Goal: Navigation & Orientation: Find specific page/section

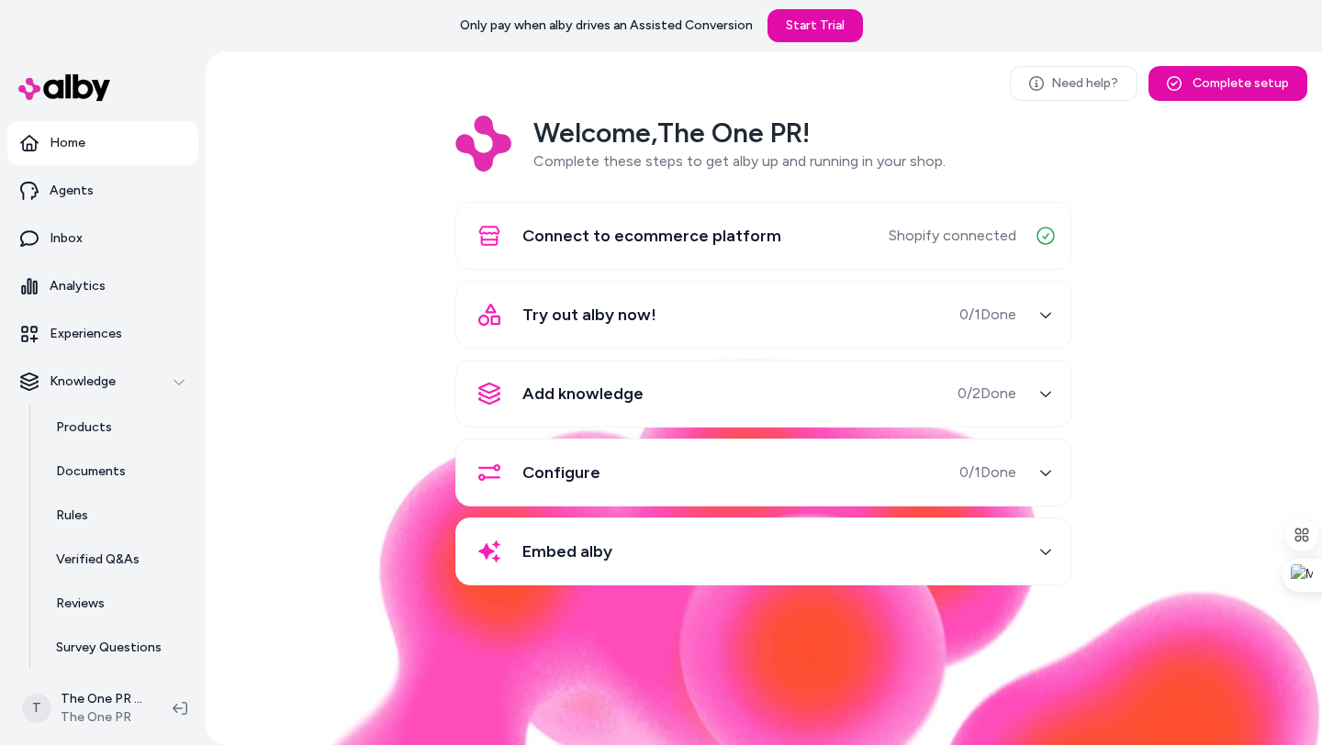
click at [644, 312] on span "Try out alby now!" at bounding box center [589, 315] width 134 height 26
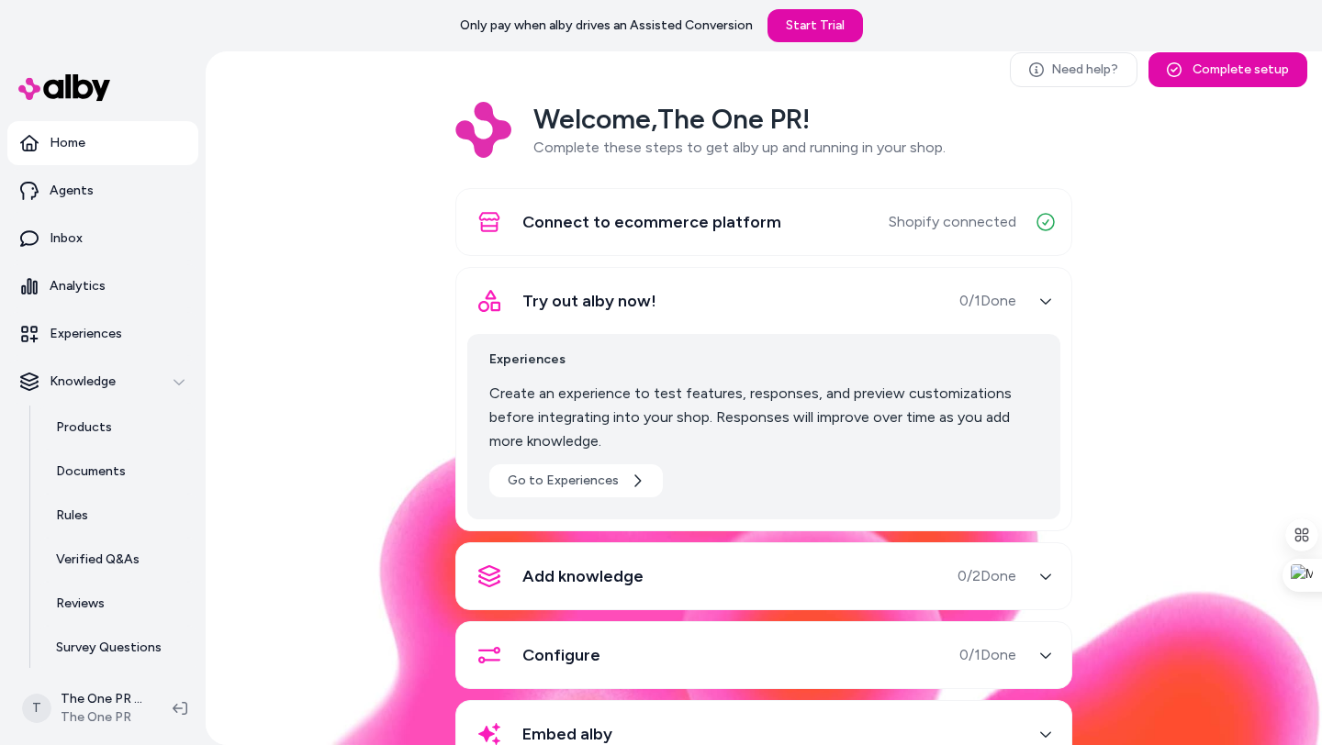
scroll to position [76, 0]
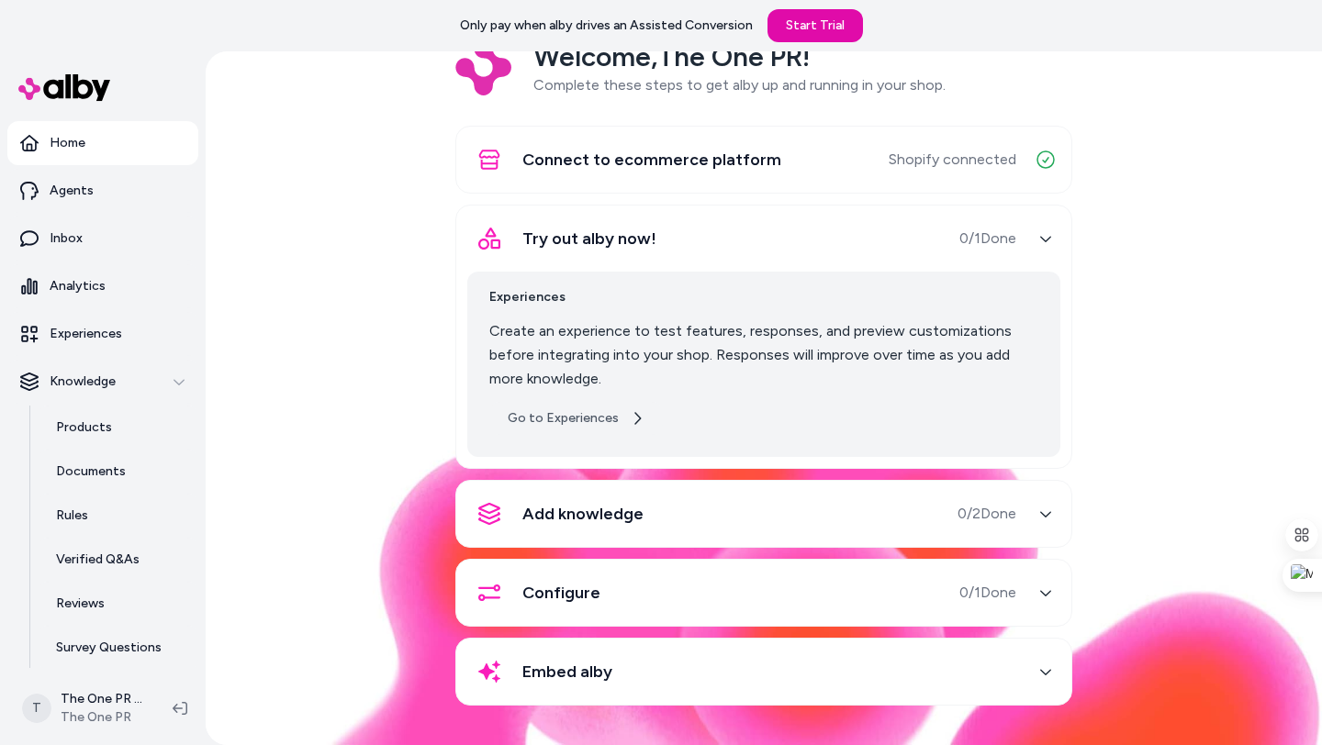
click at [592, 414] on link "Go to Experiences" at bounding box center [576, 418] width 174 height 33
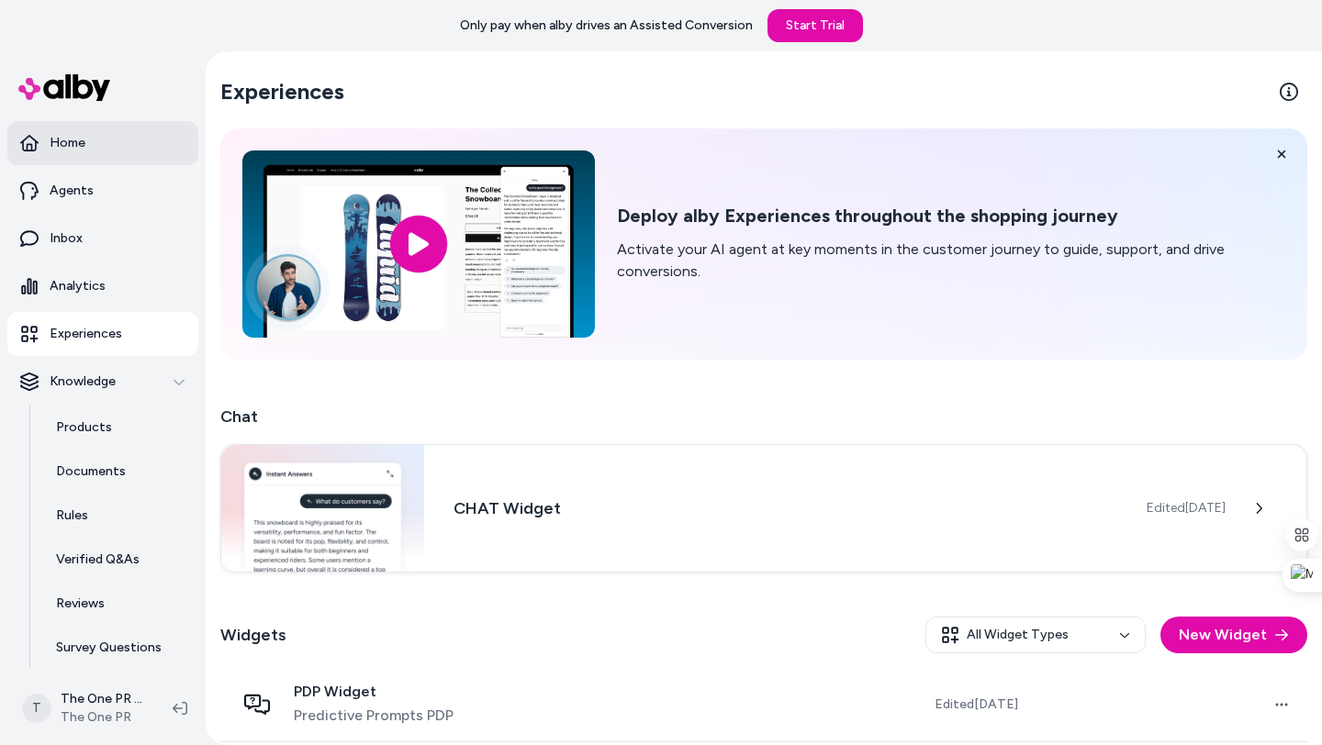
click at [80, 149] on p "Home" at bounding box center [68, 143] width 36 height 18
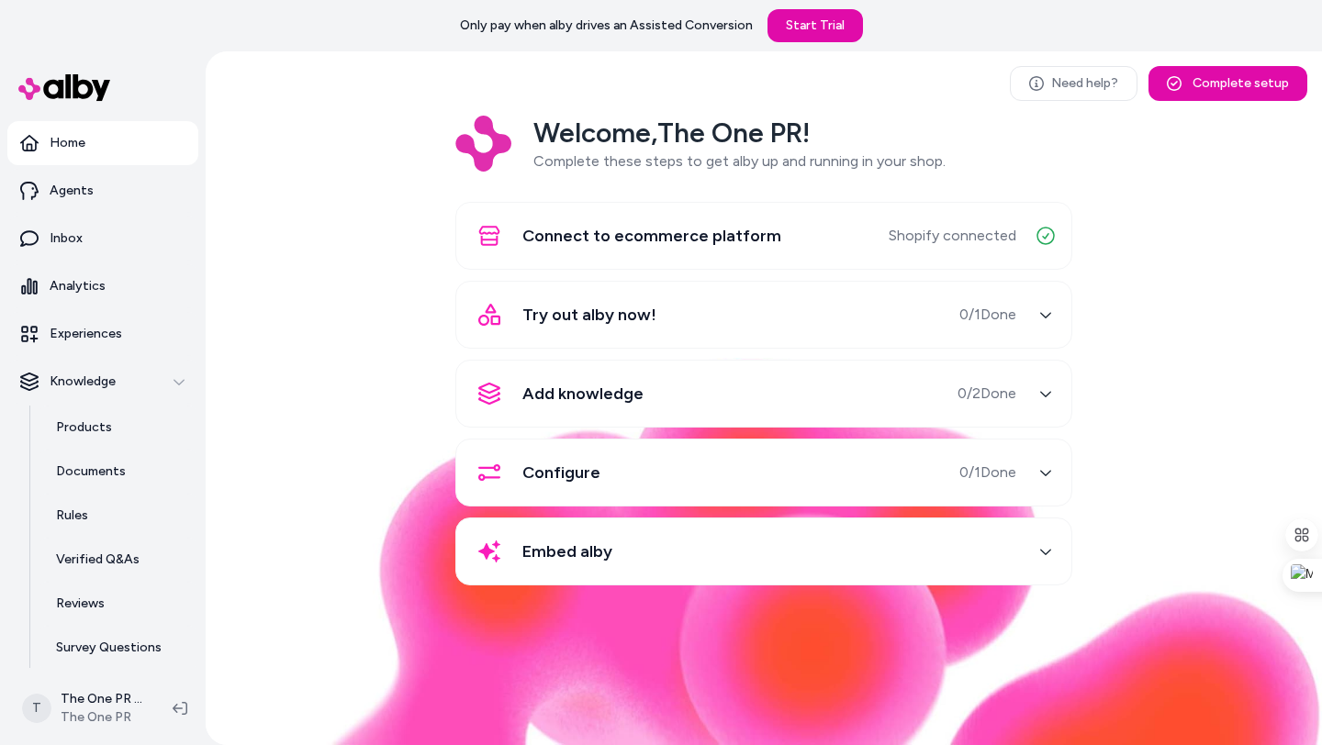
click at [982, 396] on span "0 / 2 Done" at bounding box center [987, 394] width 59 height 22
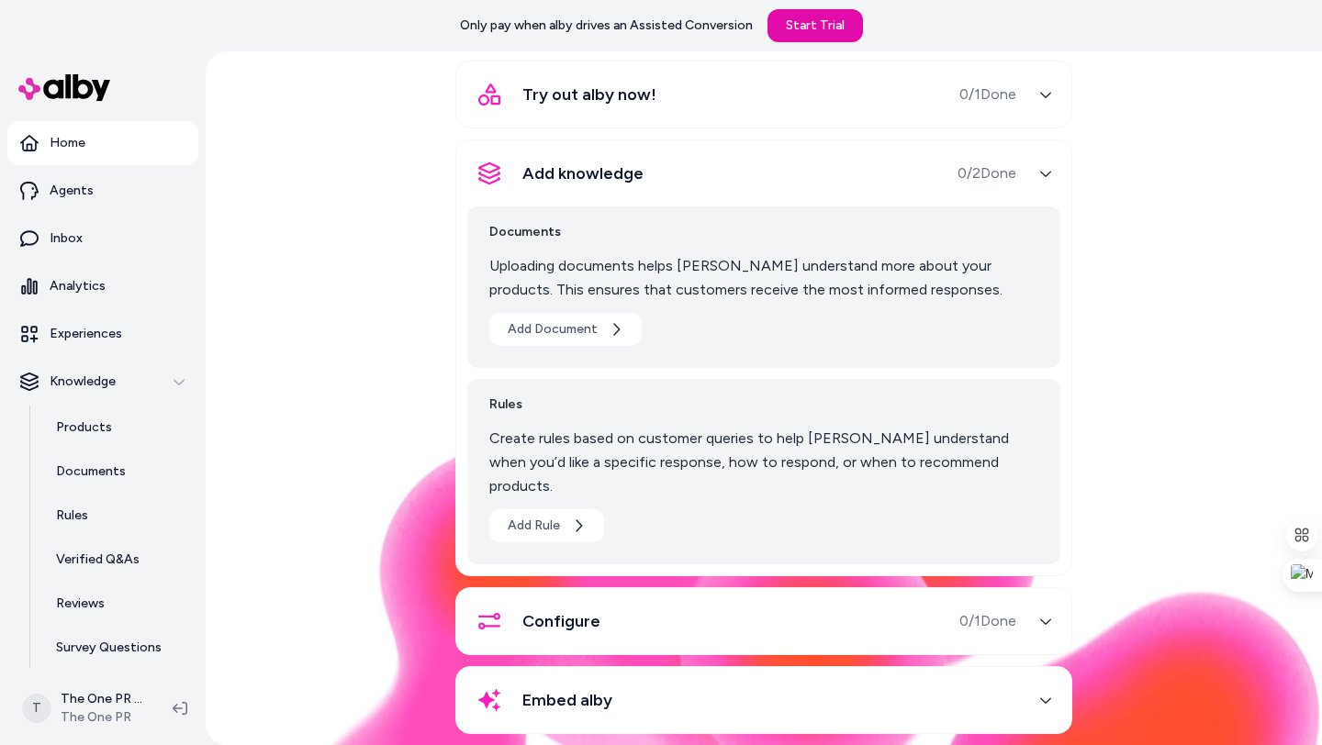
scroll to position [225, 0]
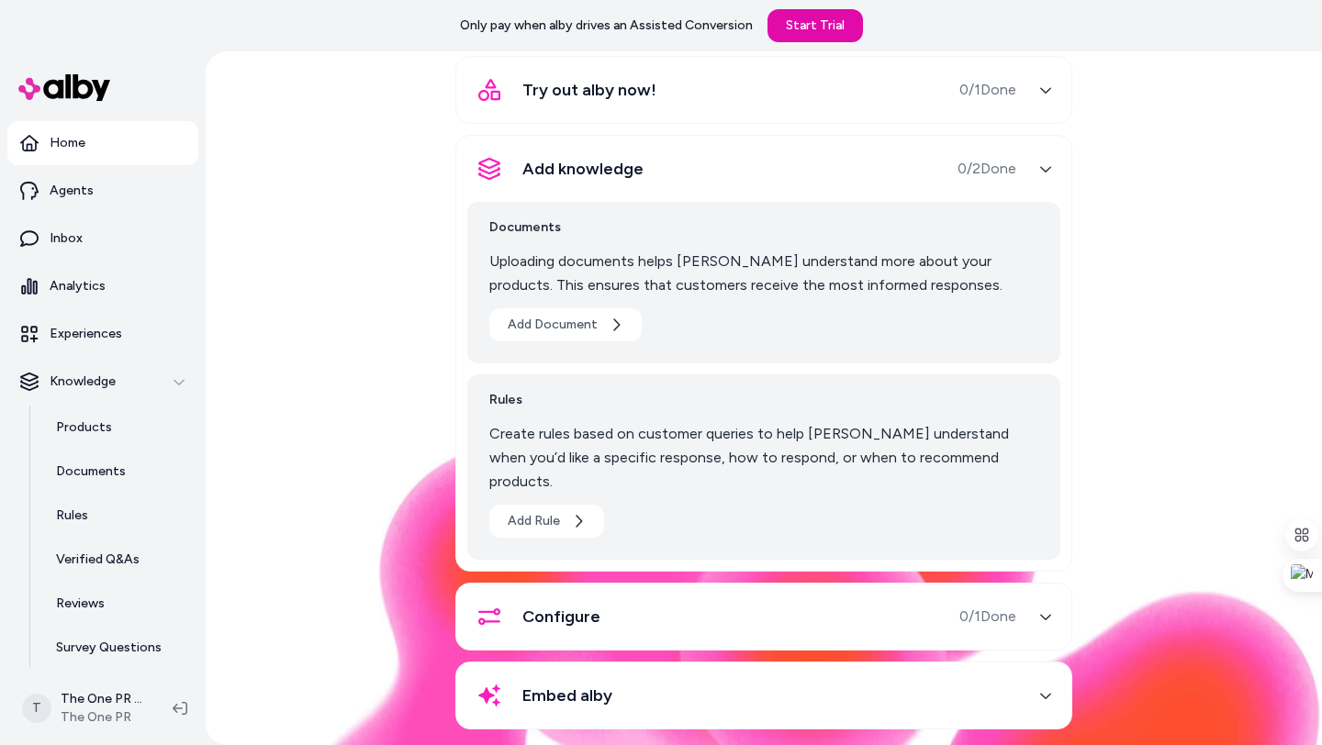
click at [587, 683] on span "Embed alby" at bounding box center [567, 696] width 90 height 26
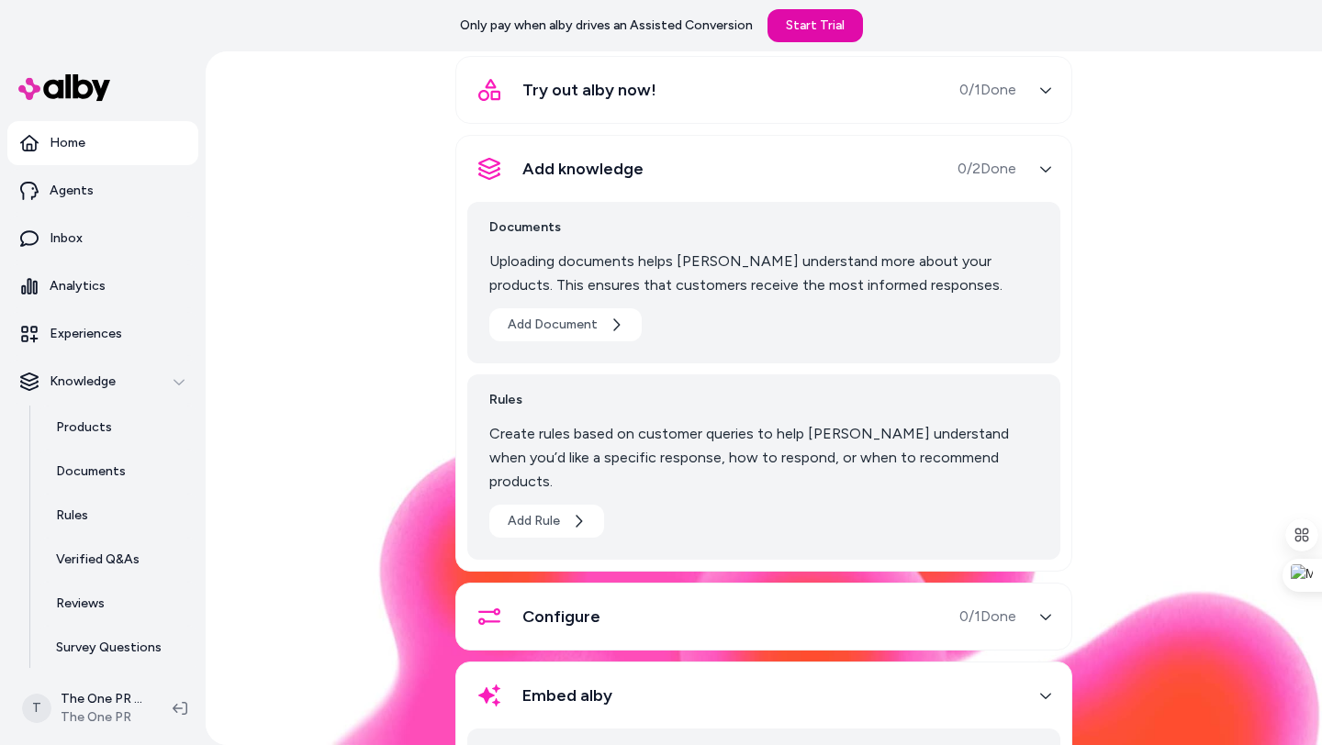
scroll to position [52, 0]
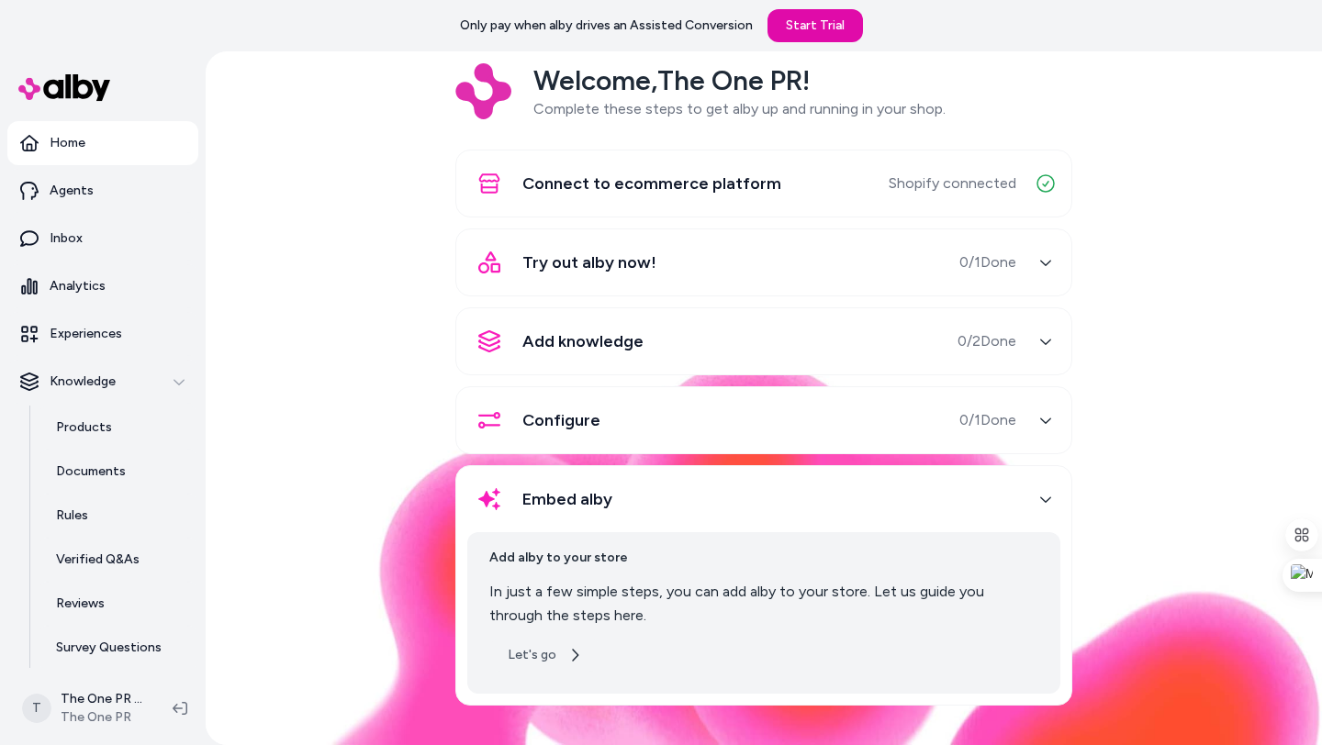
click at [544, 653] on button "Let's go" at bounding box center [544, 655] width 111 height 33
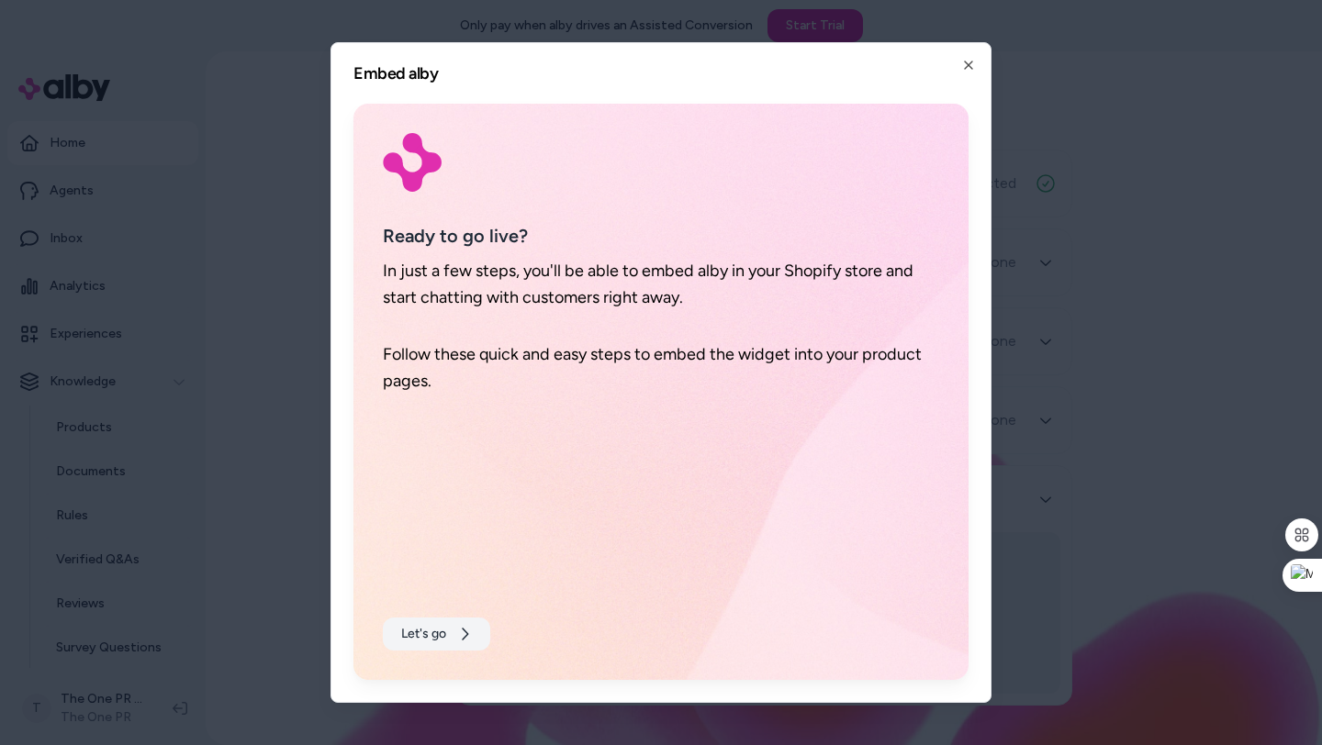
click at [437, 633] on button "Let's go" at bounding box center [436, 634] width 107 height 33
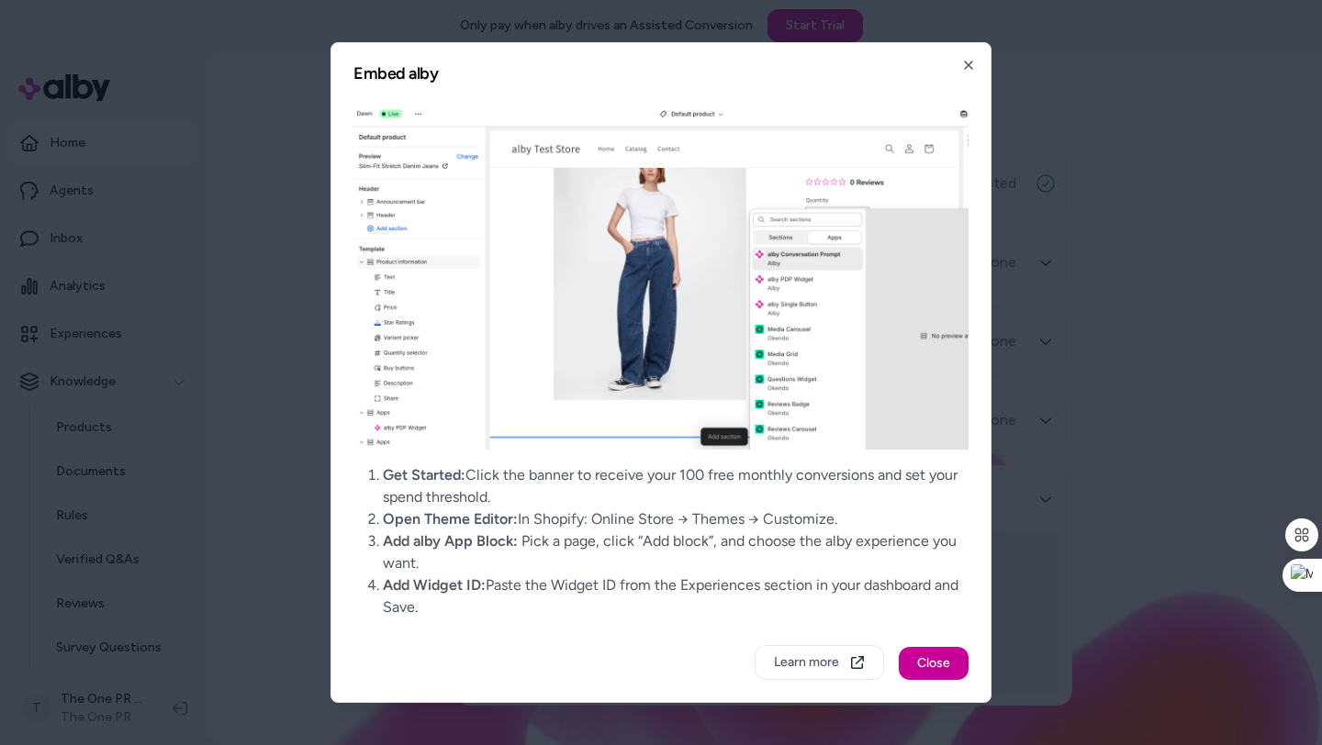
click at [921, 665] on button "Close" at bounding box center [934, 663] width 70 height 33
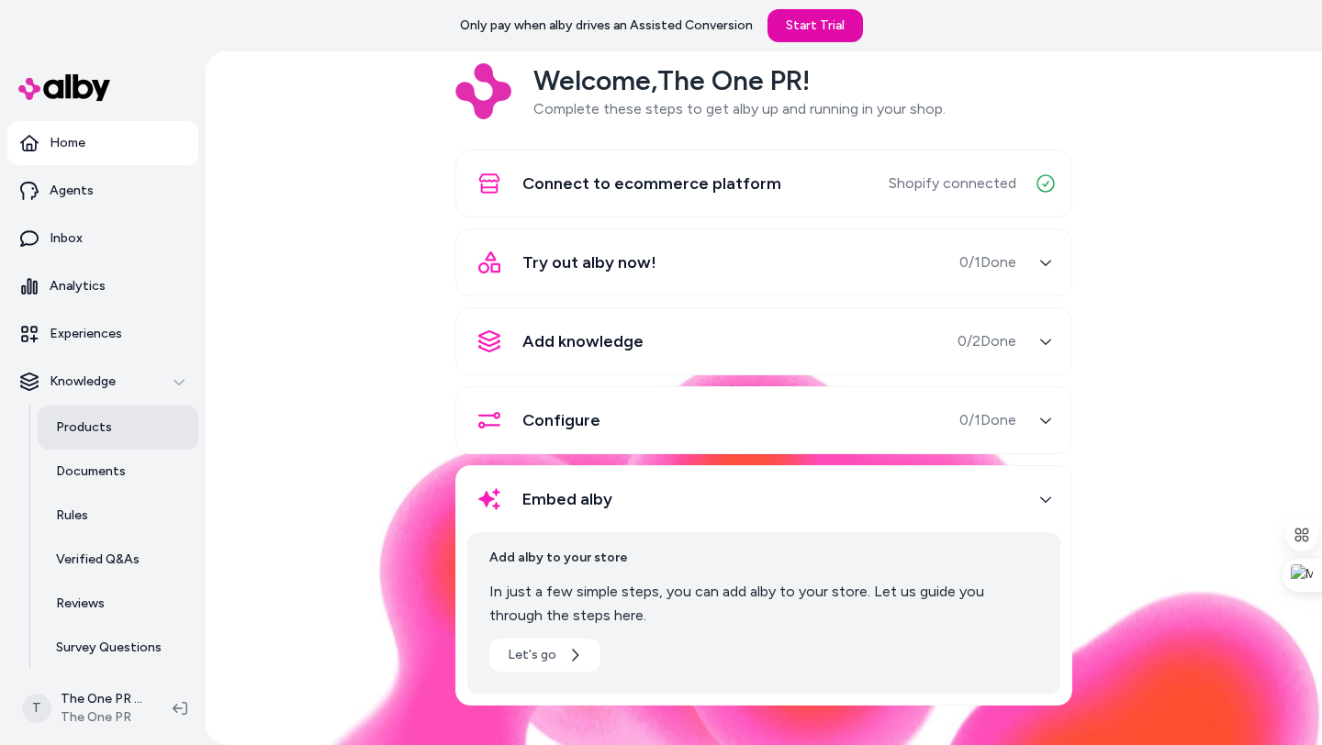
click at [99, 431] on p "Products" at bounding box center [84, 428] width 56 height 18
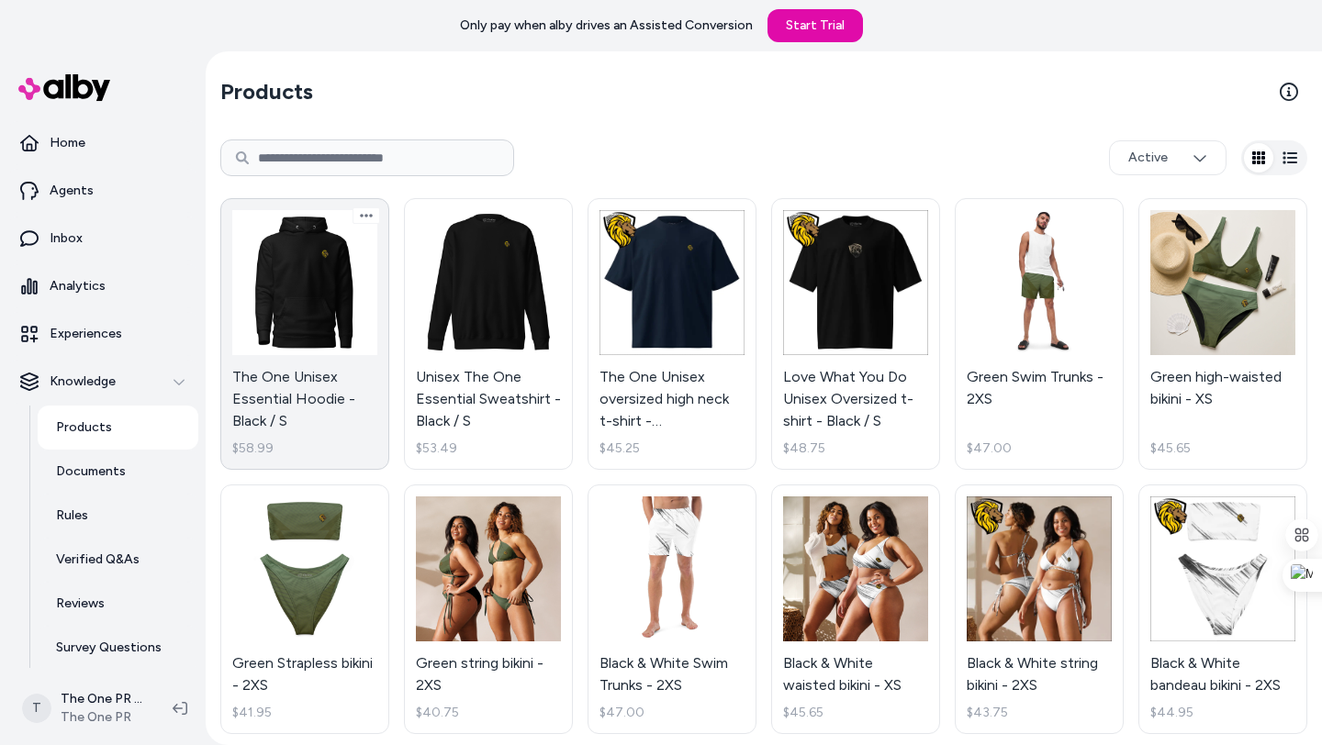
click at [300, 292] on link "The One Unisex Essential Hoodie - Black / S $58.99" at bounding box center [304, 334] width 169 height 272
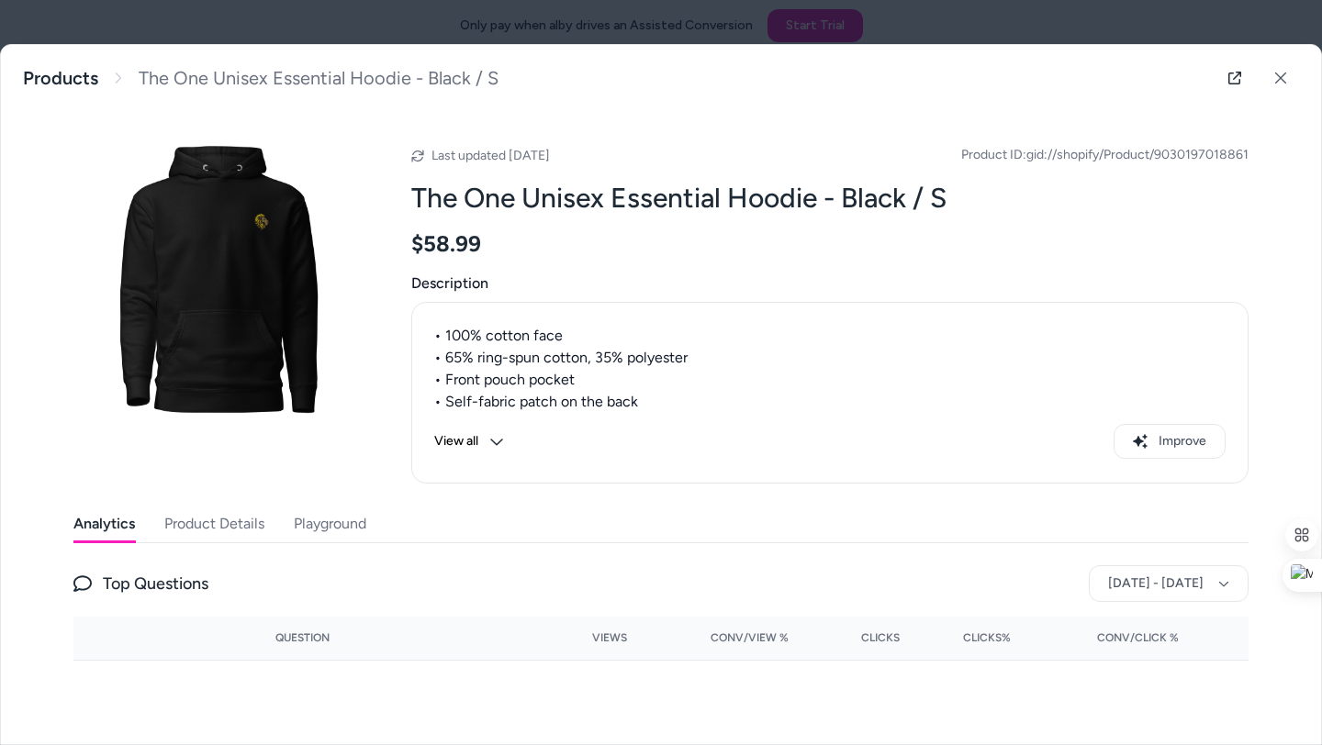
click at [315, 522] on button "Playground" at bounding box center [330, 524] width 73 height 37
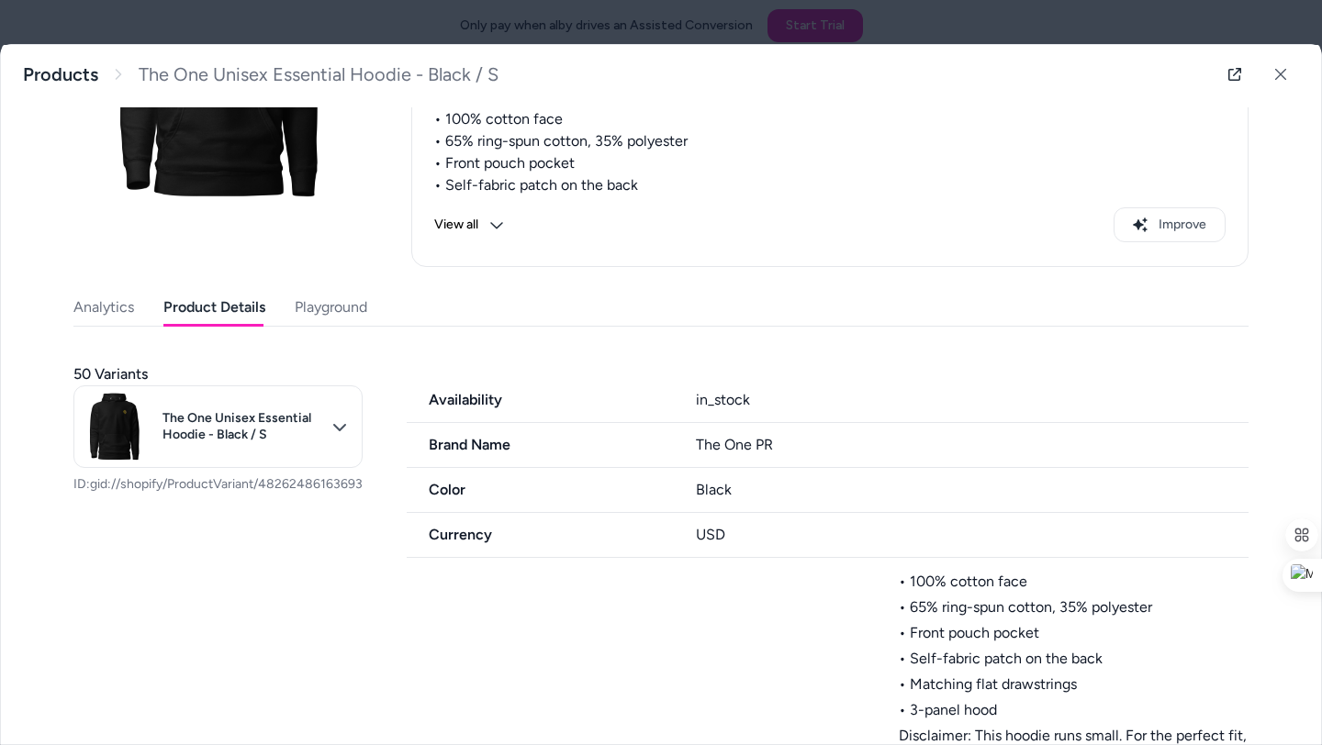
scroll to position [296, 0]
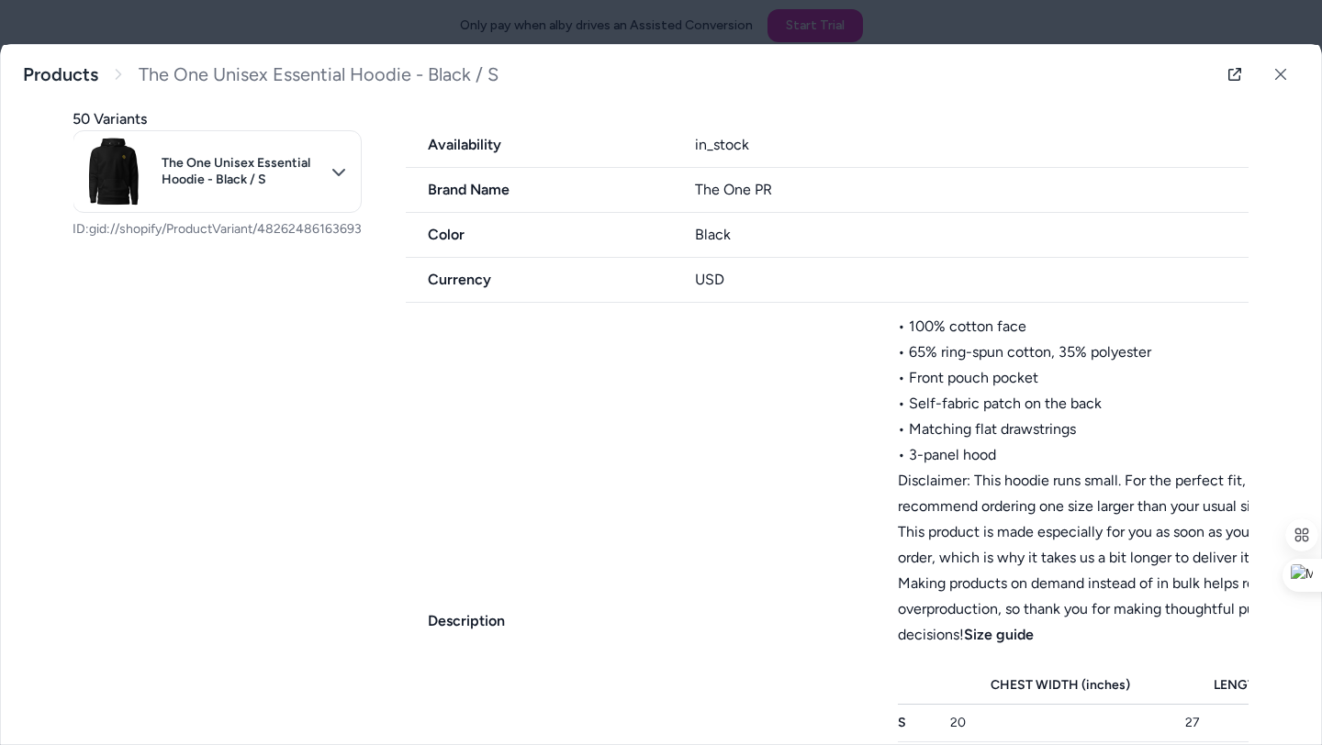
scroll to position [0, 0]
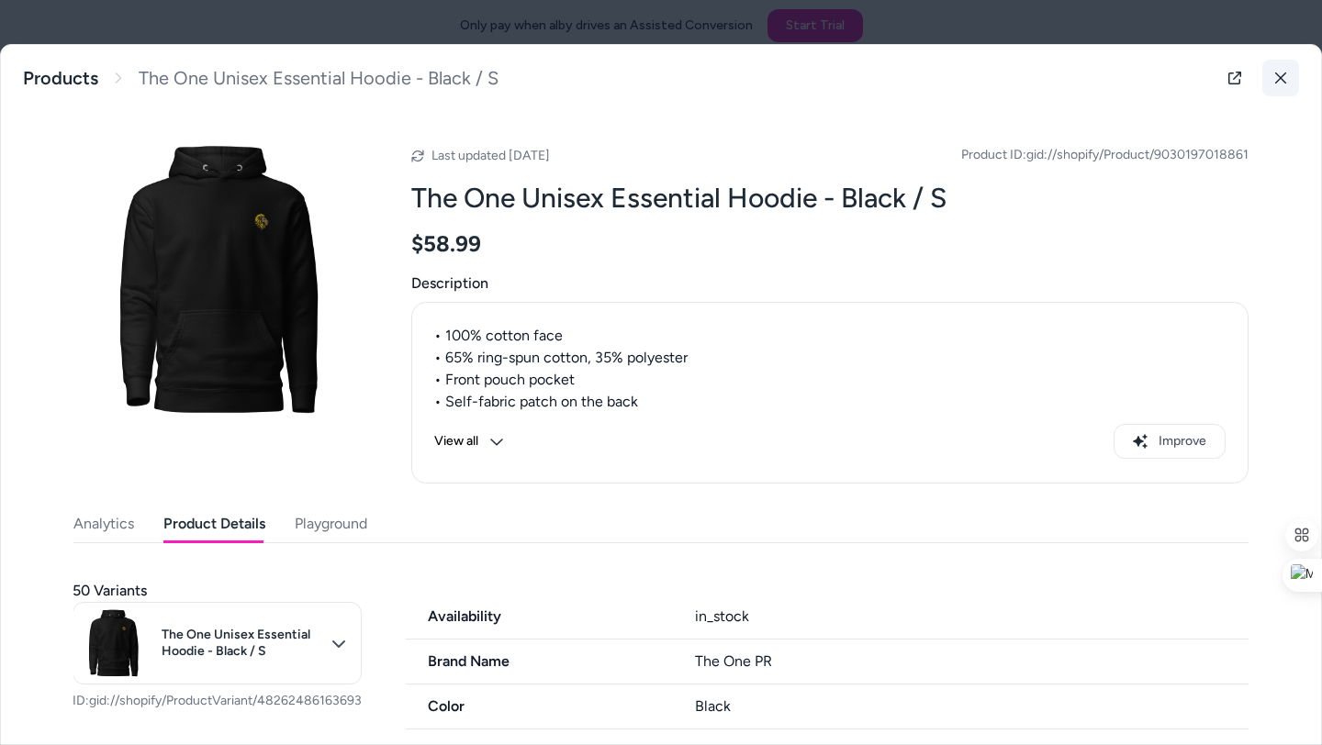
click at [1279, 75] on icon at bounding box center [1280, 78] width 13 height 13
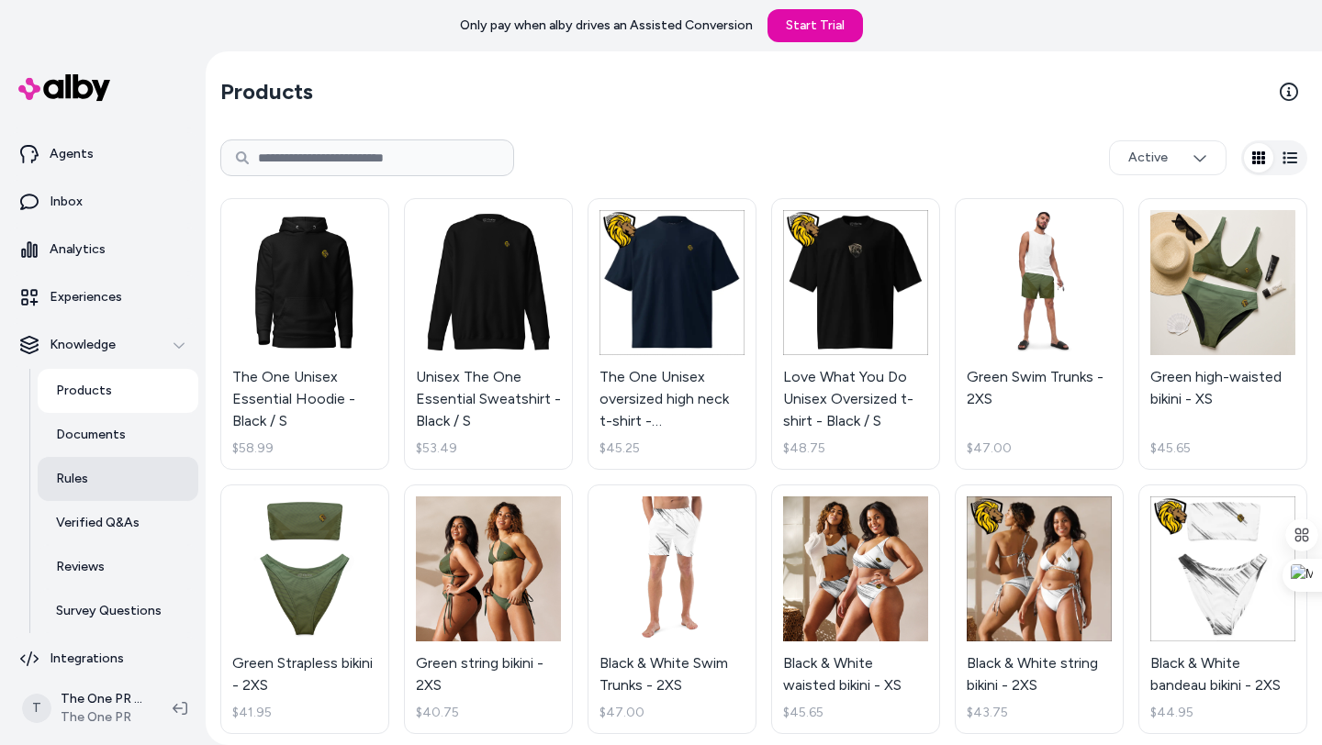
scroll to position [50, 0]
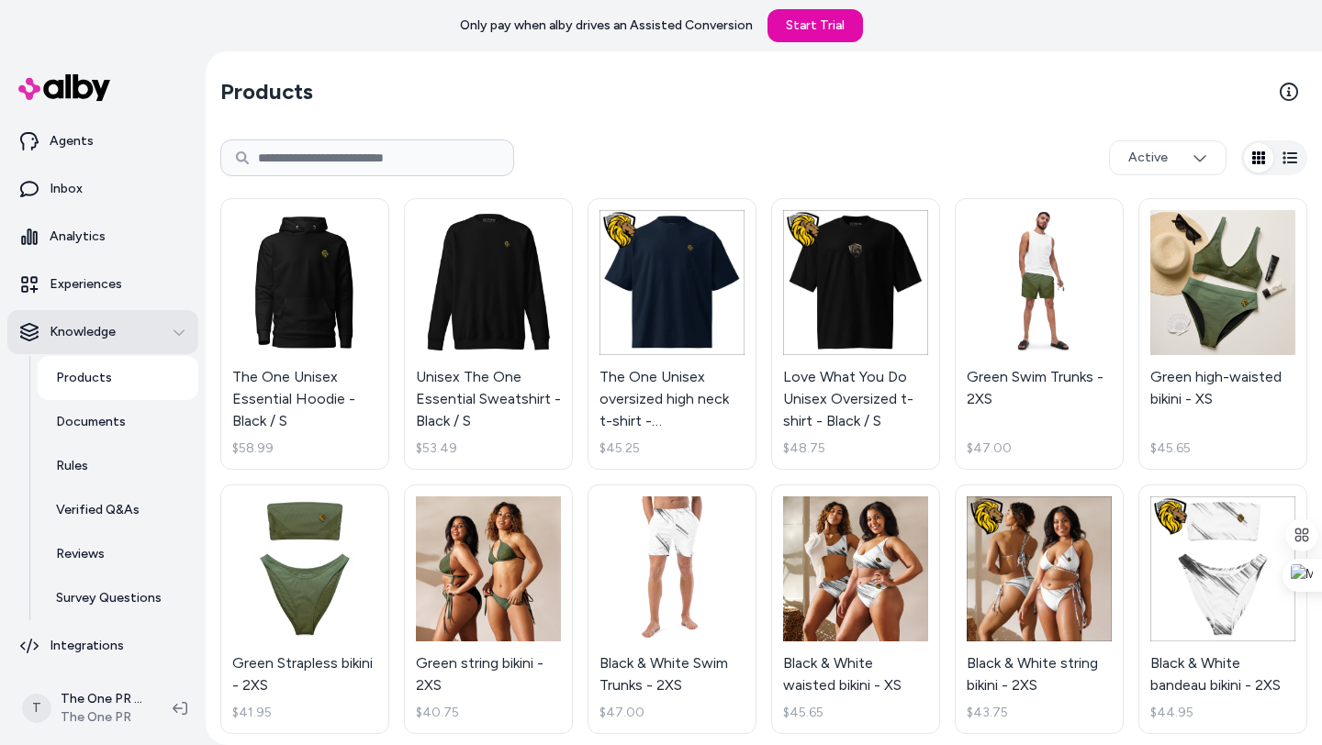
click at [100, 330] on p "Knowledge" at bounding box center [83, 332] width 66 height 18
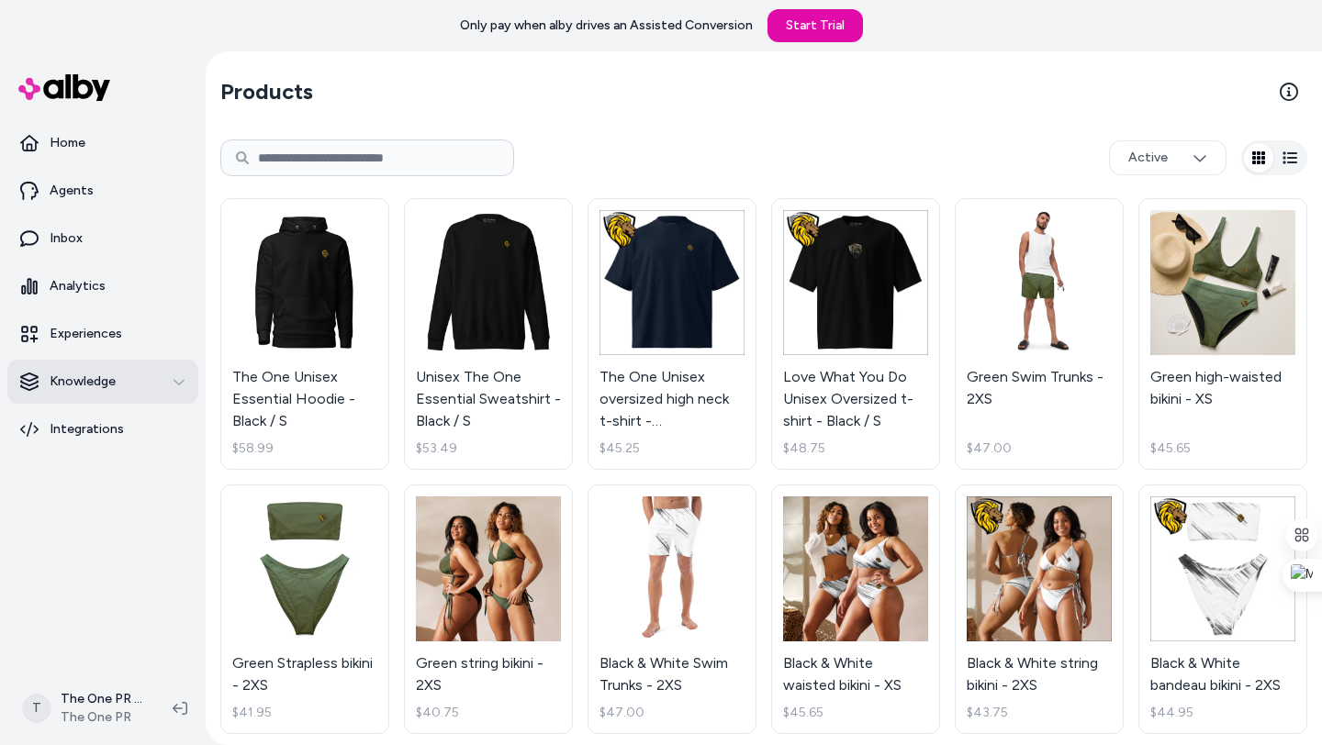
click at [100, 330] on p "Experiences" at bounding box center [86, 334] width 73 height 18
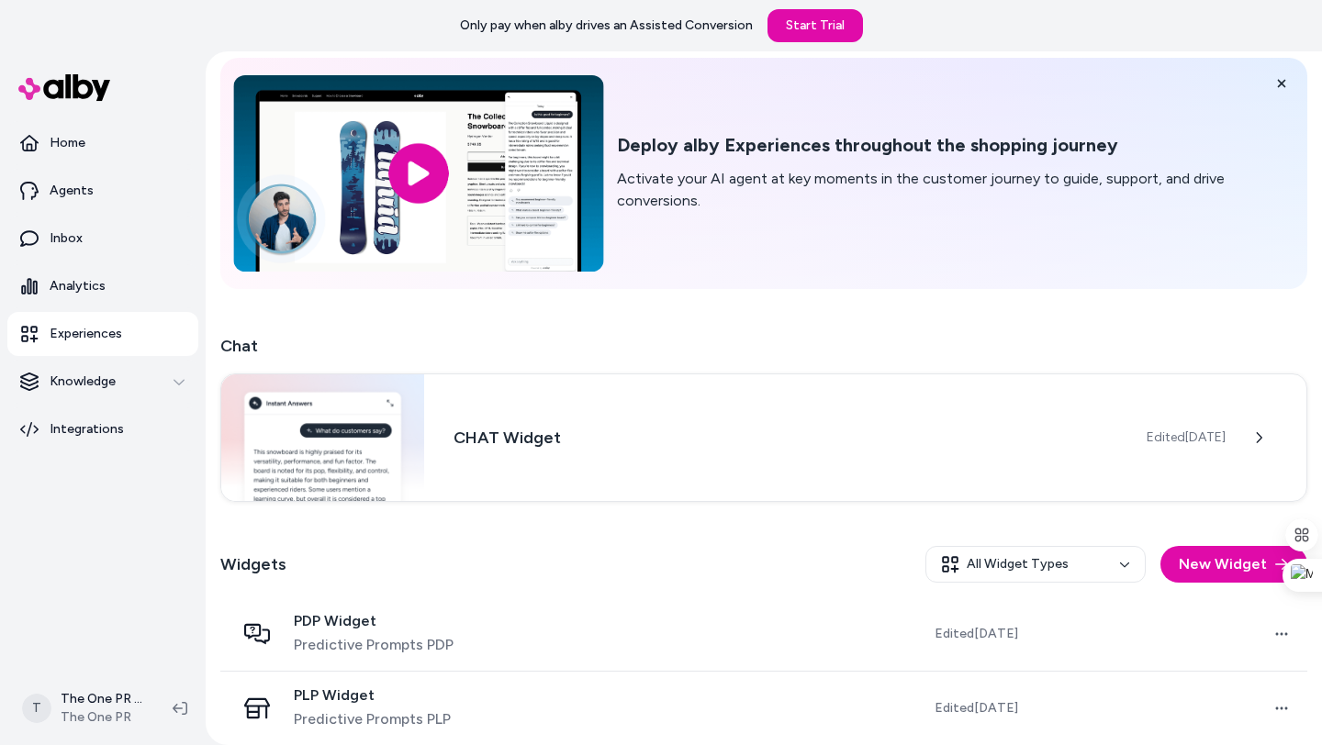
scroll to position [85, 0]
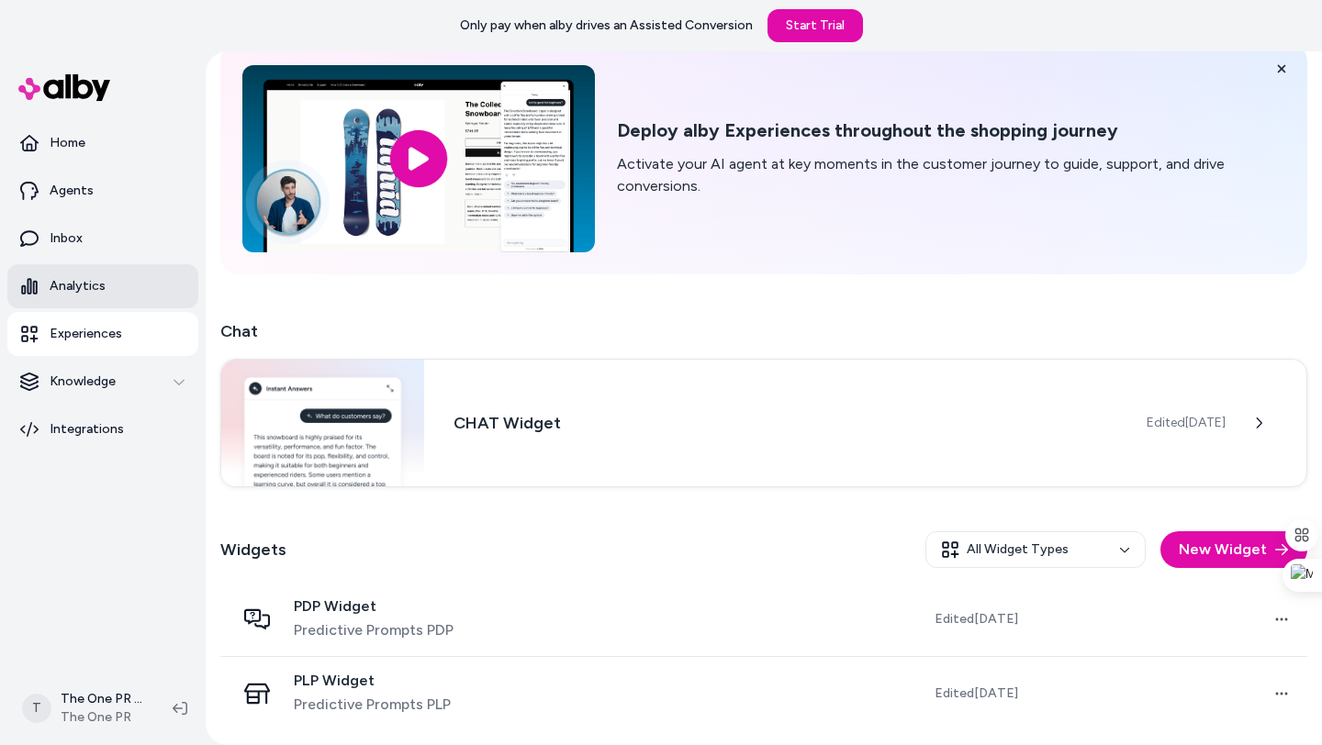
click at [74, 292] on p "Analytics" at bounding box center [78, 286] width 56 height 18
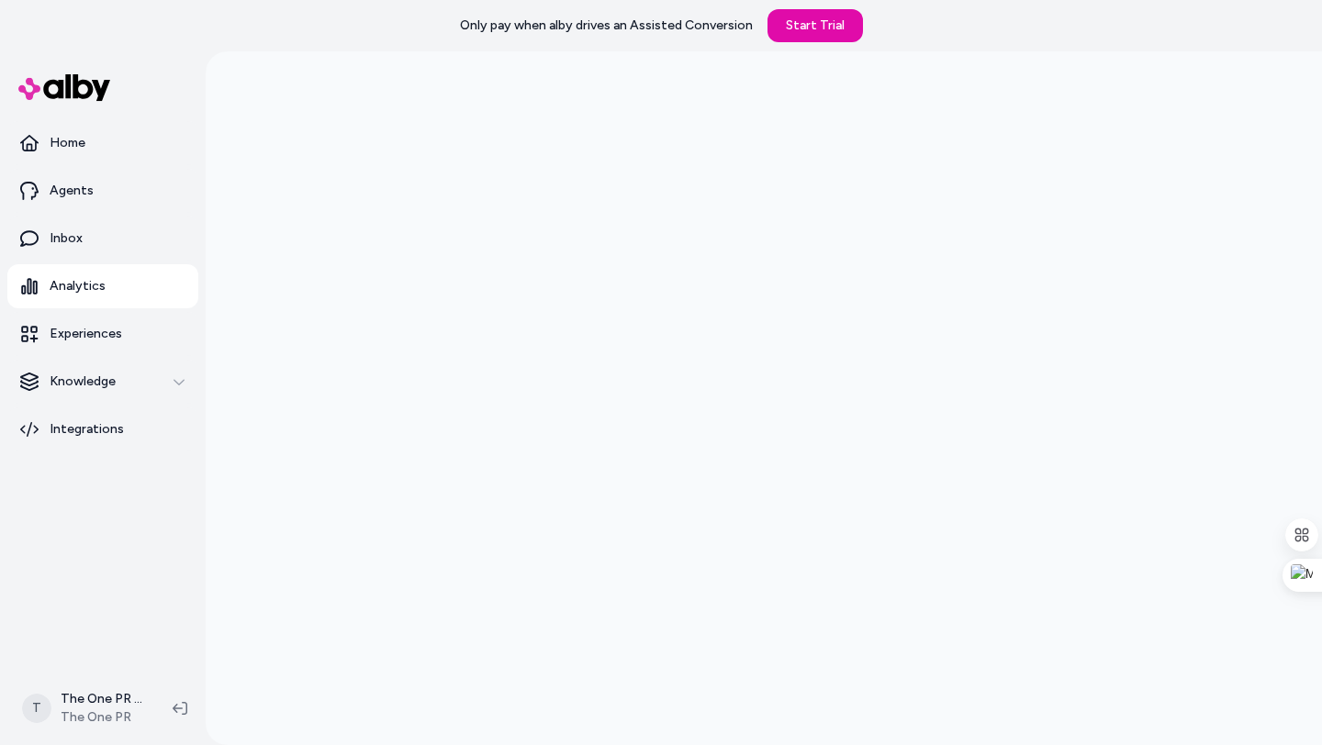
scroll to position [51, 0]
click at [74, 292] on p "Analytics" at bounding box center [78, 286] width 56 height 18
